Goal: Information Seeking & Learning: Understand process/instructions

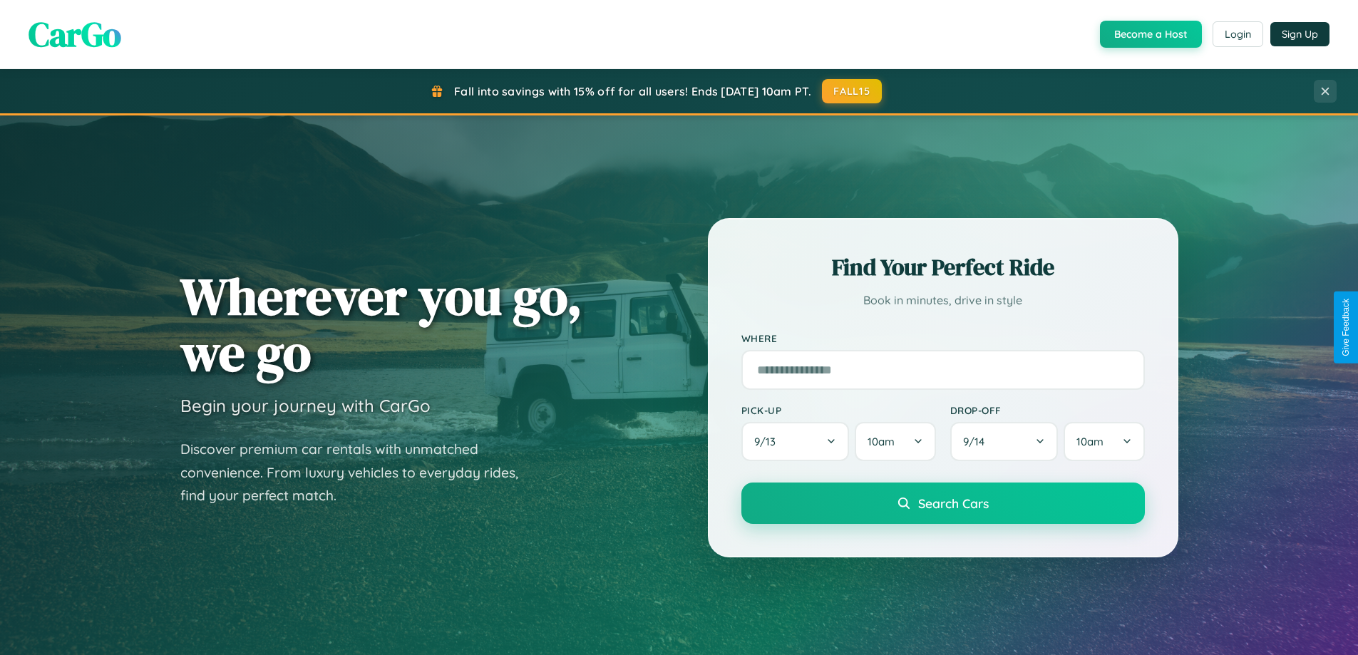
scroll to position [2742, 0]
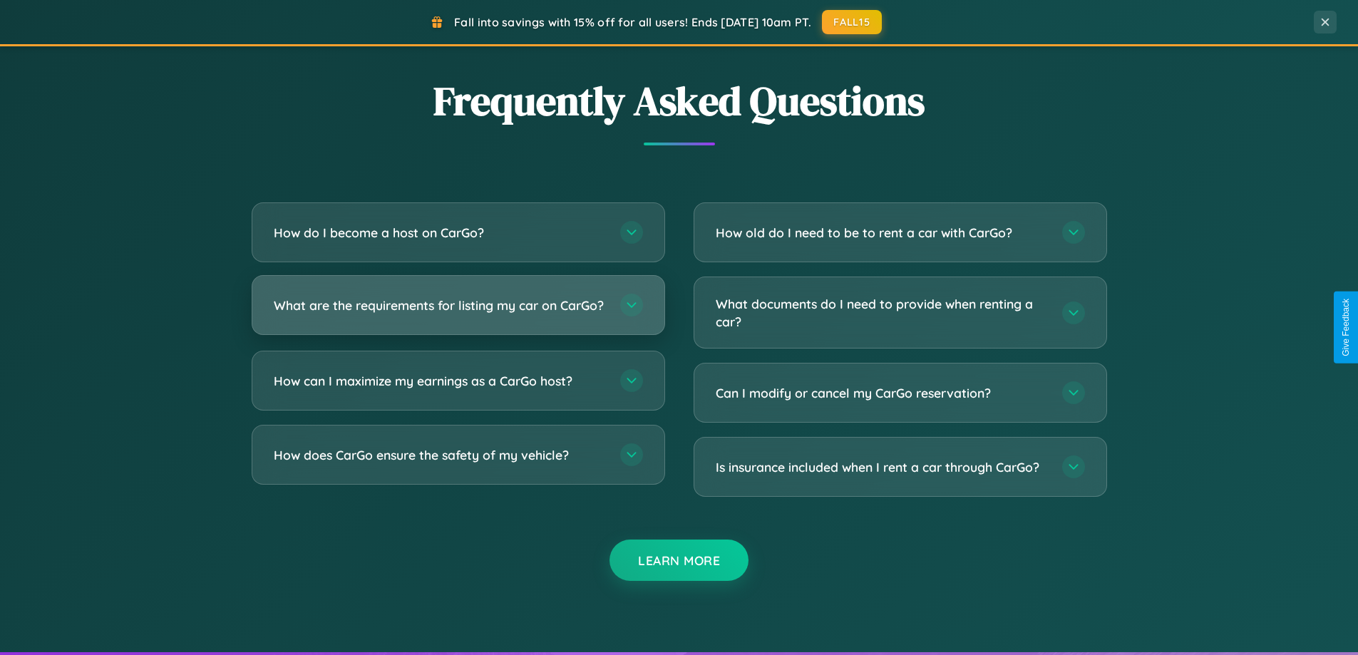
click at [458, 311] on h3 "What are the requirements for listing my car on CarGo?" at bounding box center [440, 305] width 332 height 18
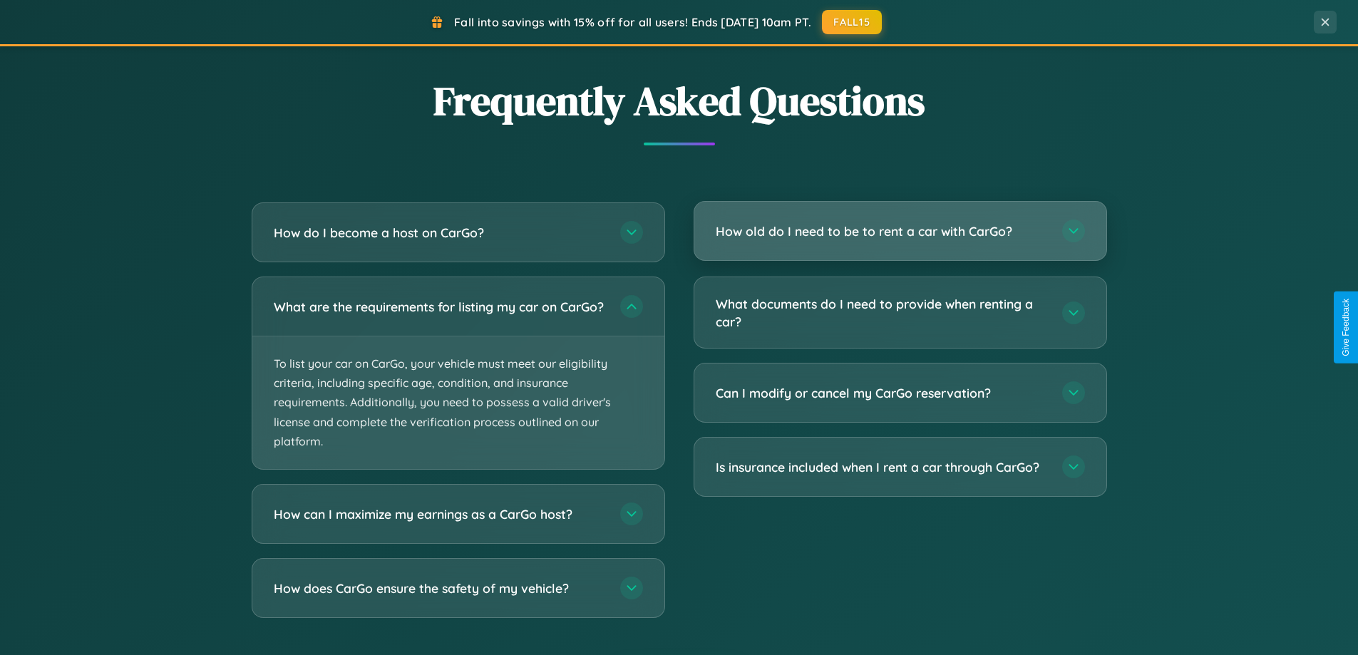
click at [899, 232] on h3 "How old do I need to be to rent a car with CarGo?" at bounding box center [881, 231] width 332 height 18
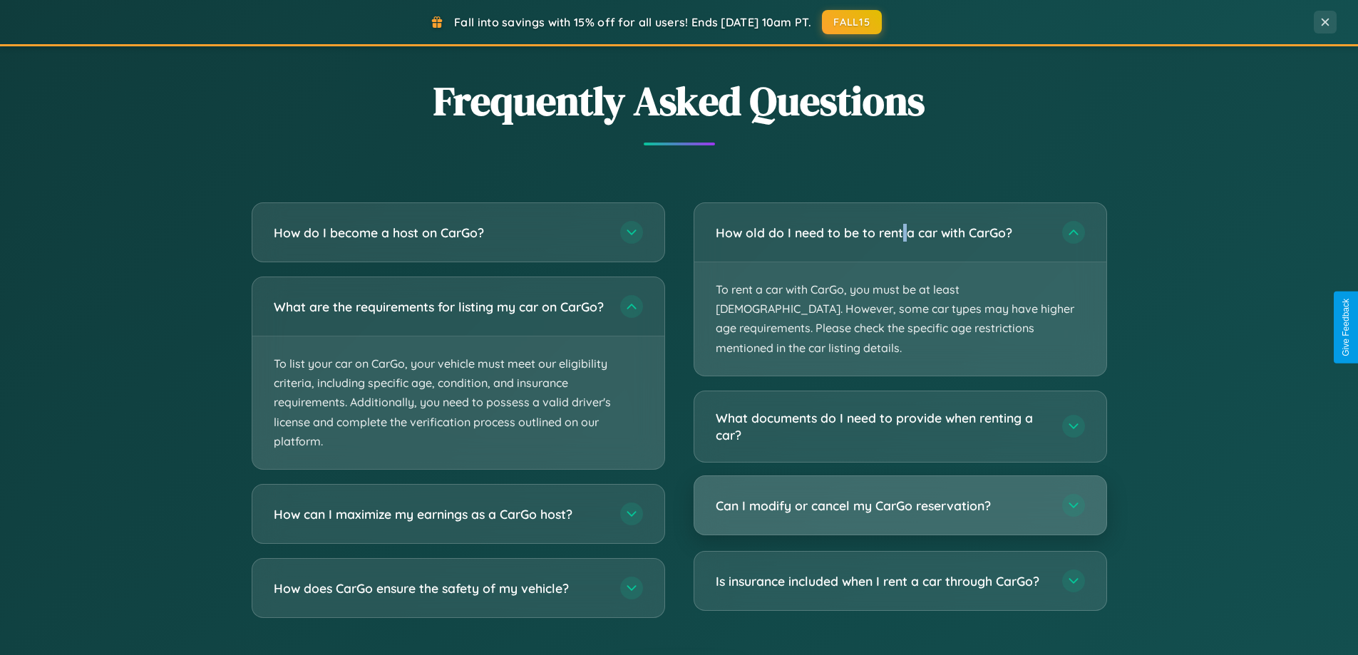
click at [899, 497] on h3 "Can I modify or cancel my CarGo reservation?" at bounding box center [881, 506] width 332 height 18
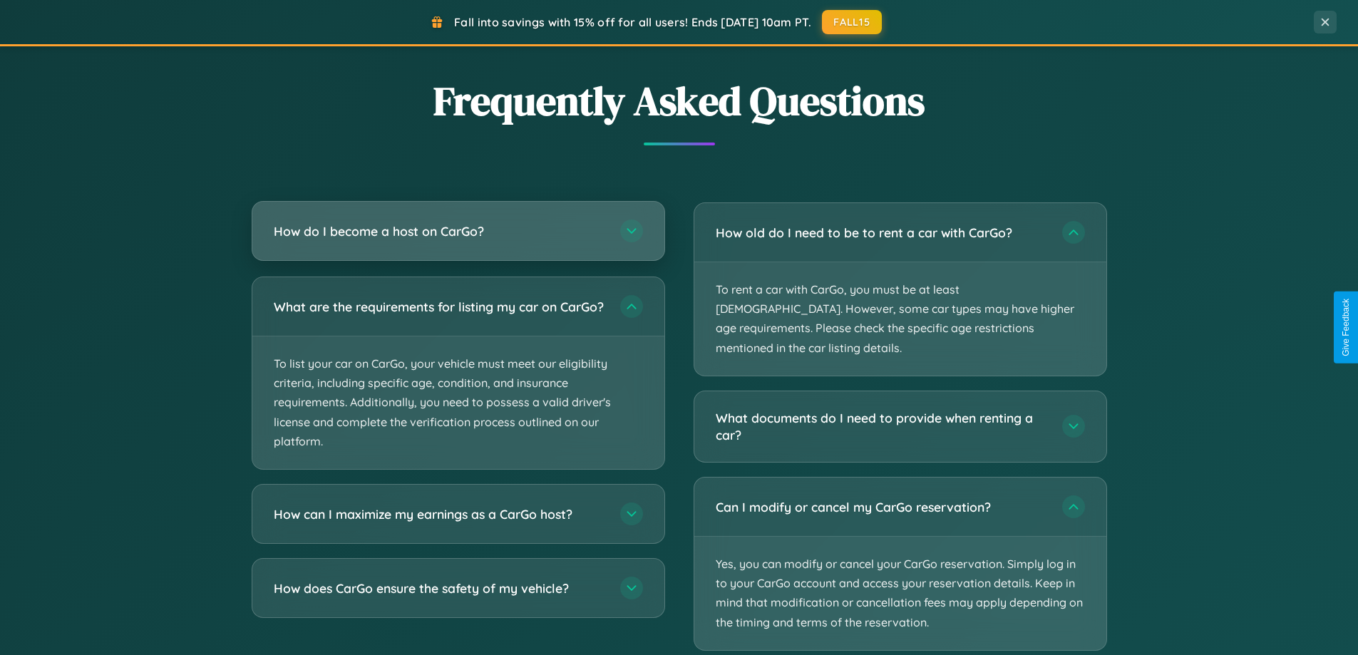
click at [458, 231] on h3 "How do I become a host on CarGo?" at bounding box center [440, 231] width 332 height 18
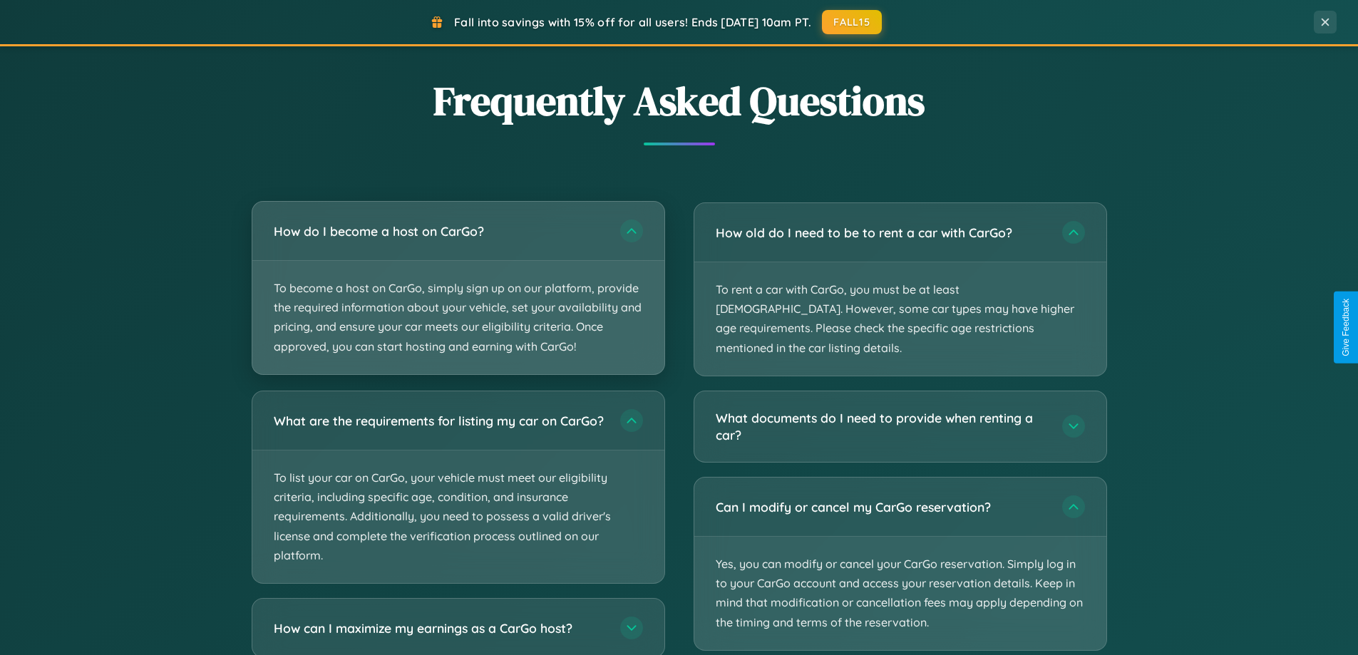
click at [458, 287] on p "To become a host on CarGo, simply sign up on our platform, provide the required…" at bounding box center [458, 317] width 412 height 113
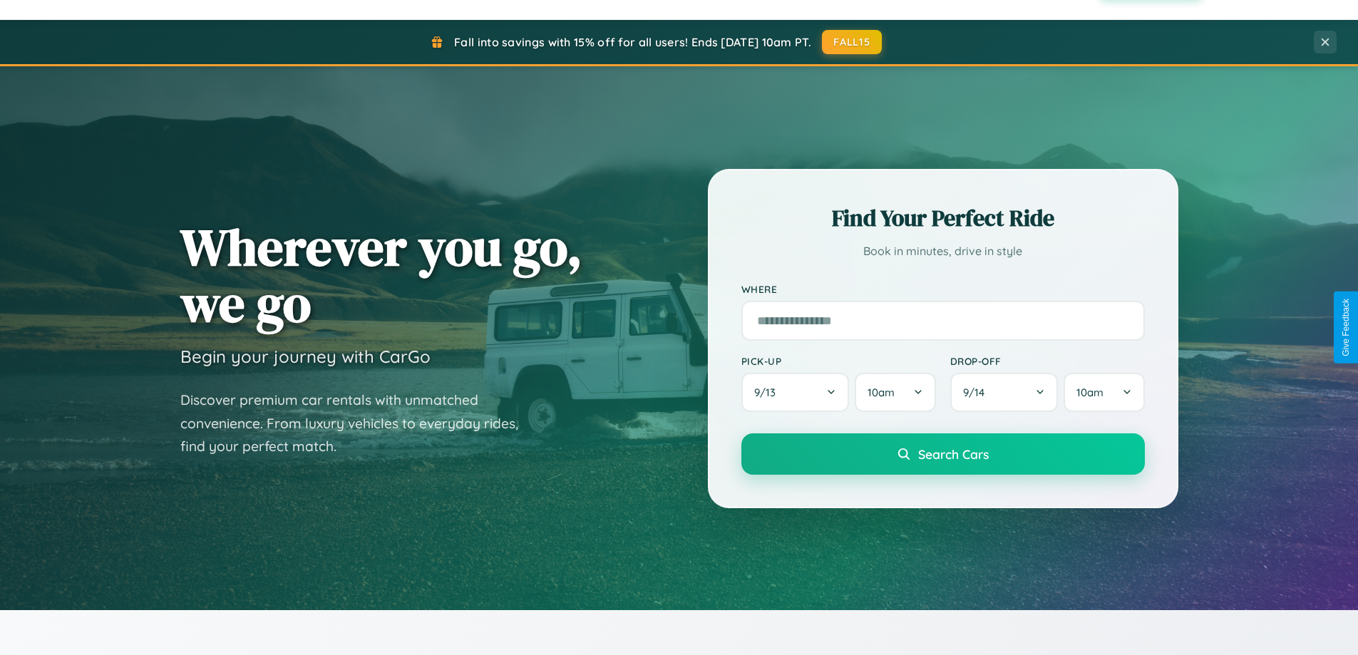
scroll to position [0, 0]
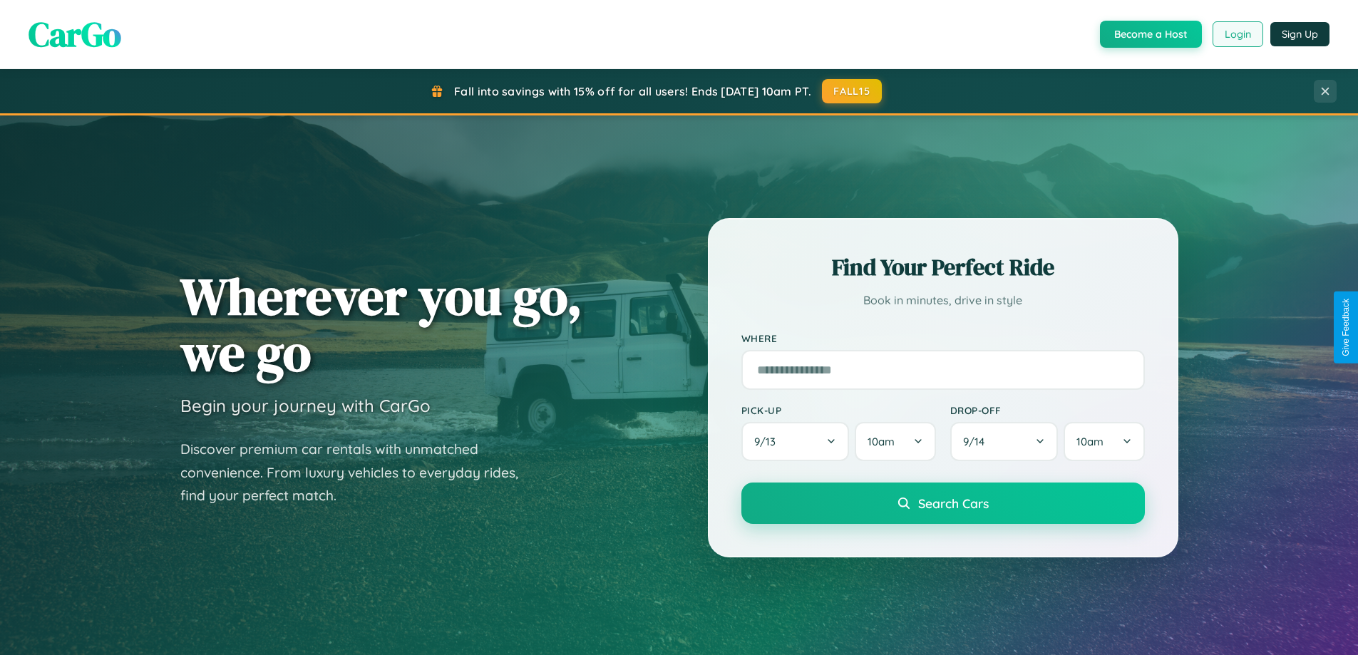
click at [1236, 34] on button "Login" at bounding box center [1237, 34] width 51 height 26
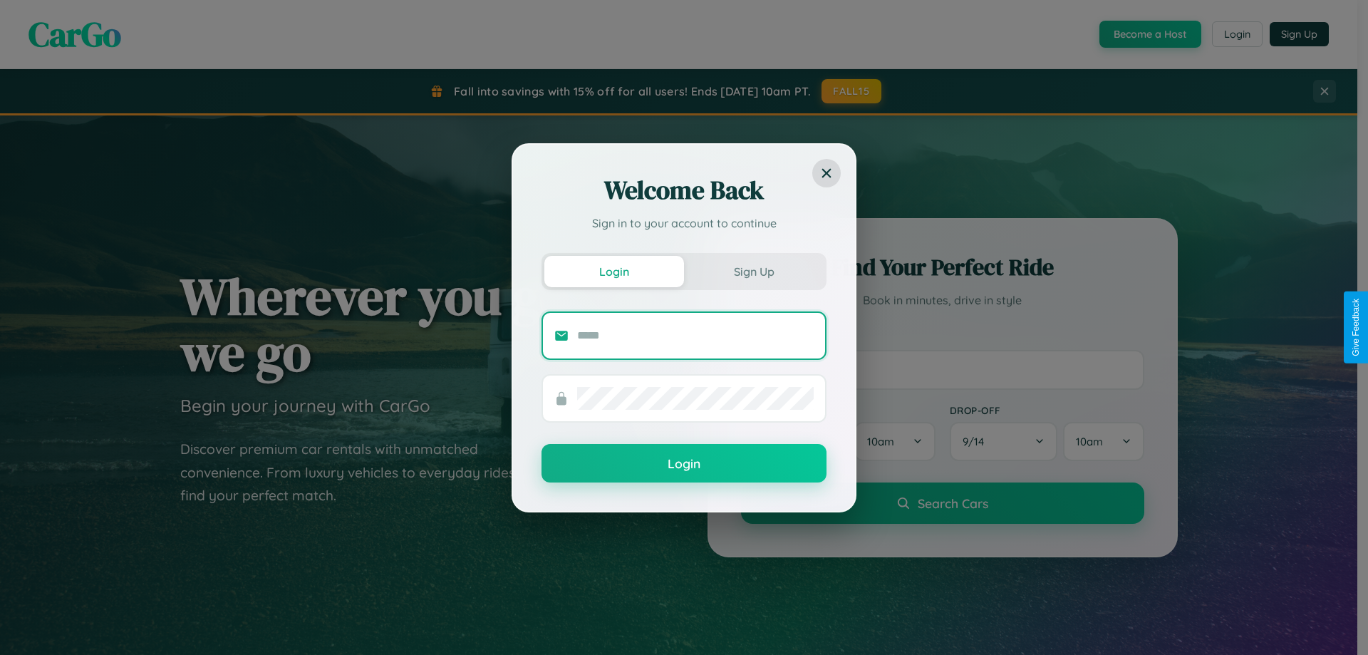
click at [696, 335] on input "text" at bounding box center [695, 335] width 237 height 23
type input "**********"
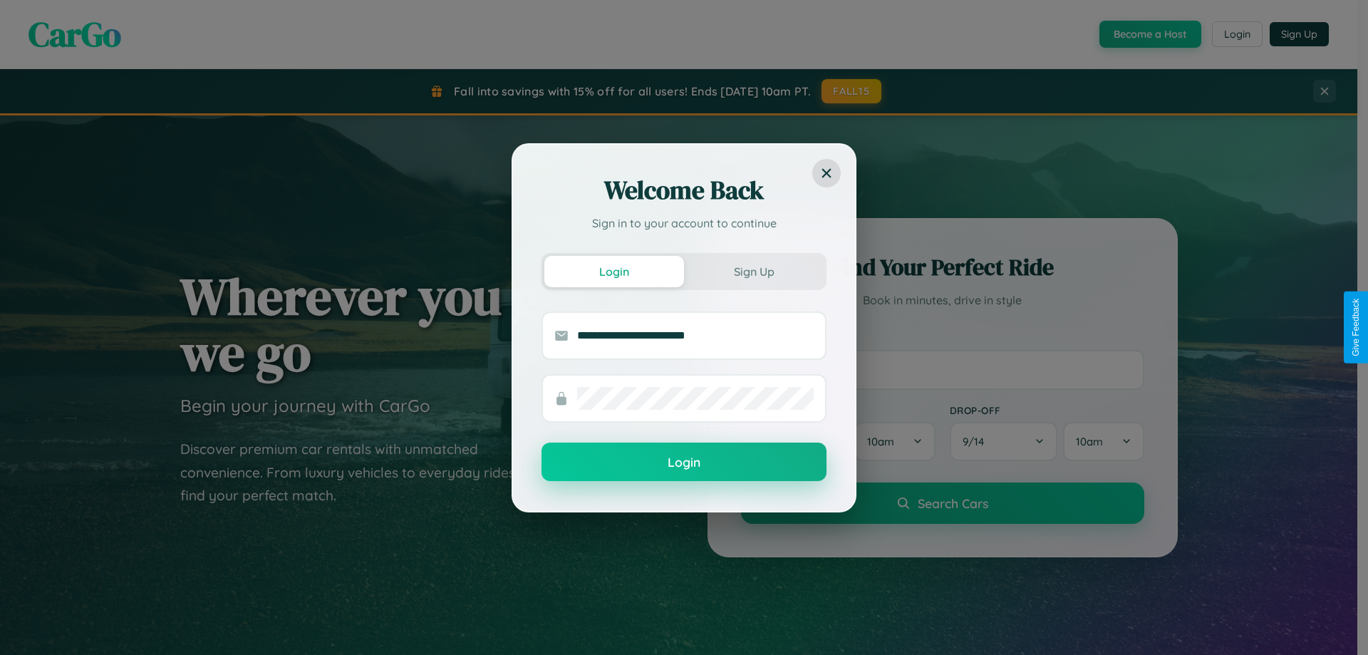
click at [684, 462] on button "Login" at bounding box center [684, 462] width 285 height 38
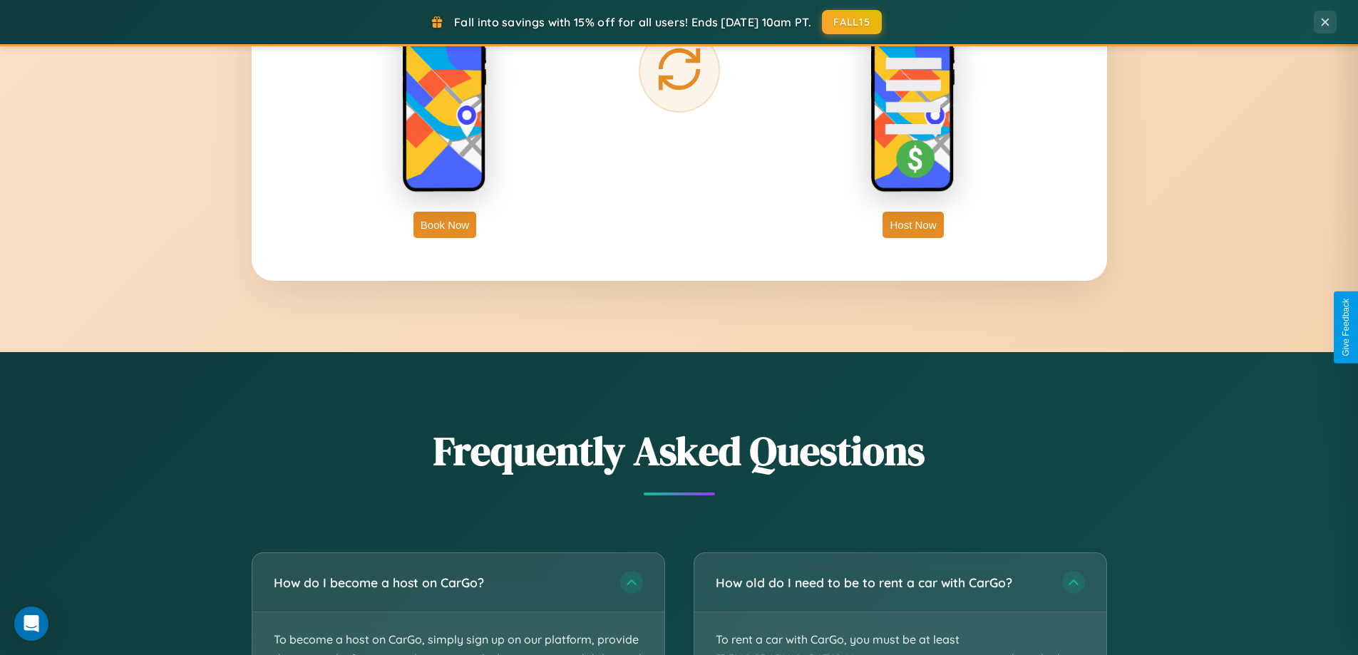
scroll to position [2290, 0]
